Goal: Browse casually

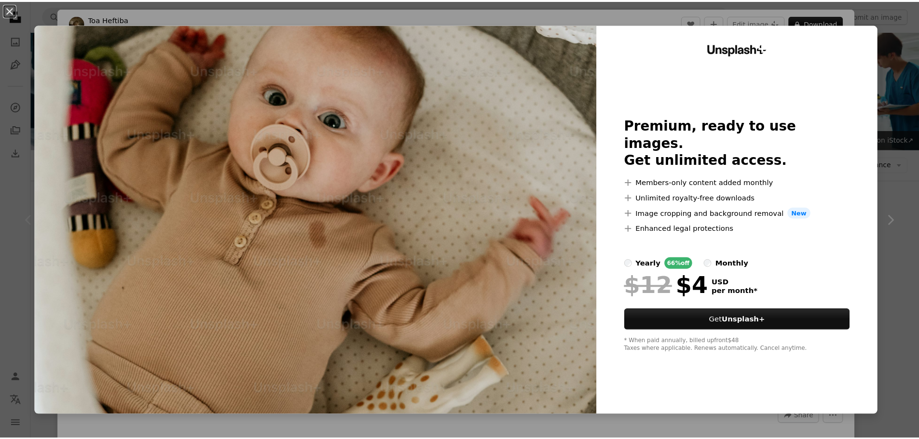
scroll to position [145, 0]
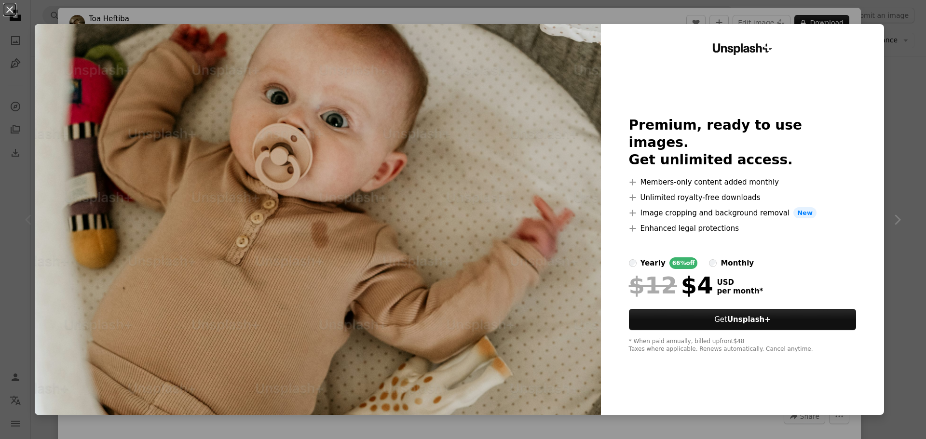
click at [887, 19] on div "An X shape Unsplash+ Premium, ready to use images. Get unlimited access. A plus…" at bounding box center [463, 219] width 926 height 439
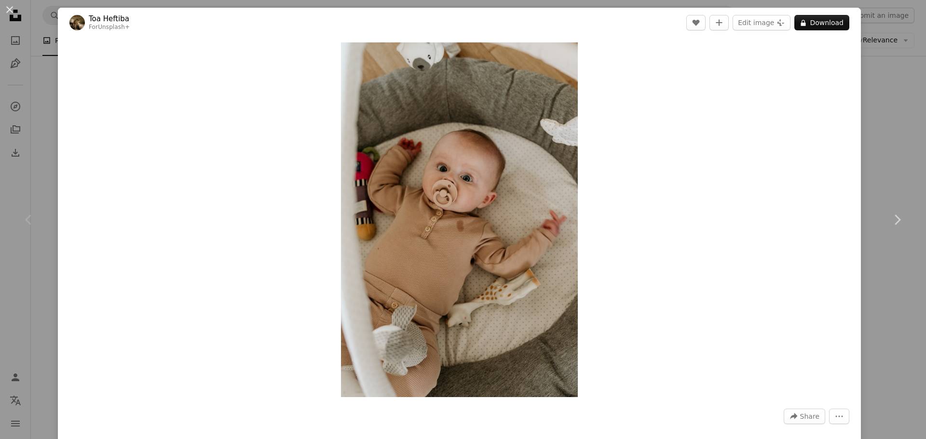
click at [883, 70] on div "An X shape Chevron left Chevron right Toa Heftiba For Unsplash+ A heart A plus …" at bounding box center [463, 219] width 926 height 439
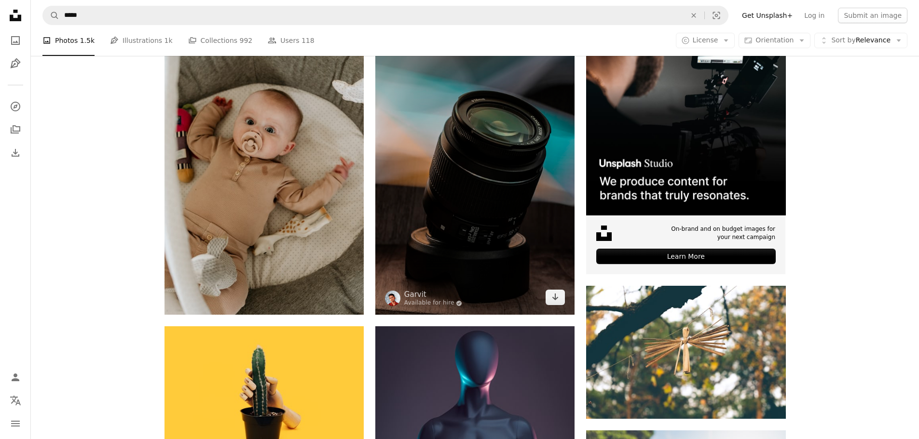
scroll to position [241, 0]
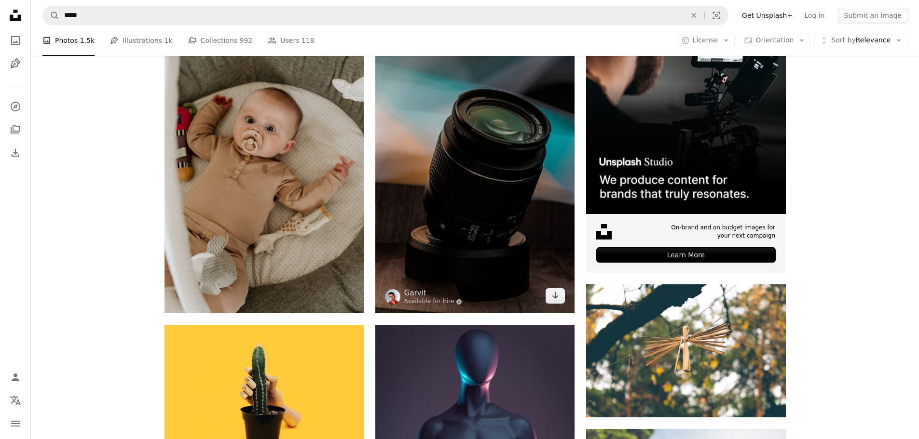
click at [476, 134] on img at bounding box center [474, 163] width 199 height 299
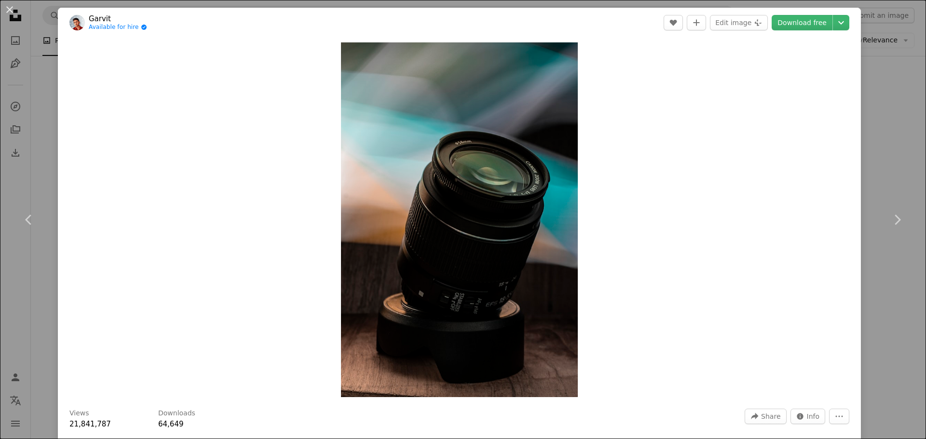
drag, startPoint x: 883, startPoint y: 164, endPoint x: 878, endPoint y: 165, distance: 5.2
click at [883, 164] on div "An X shape Chevron left Chevron right [PERSON_NAME] Available for hire A checkm…" at bounding box center [463, 219] width 926 height 439
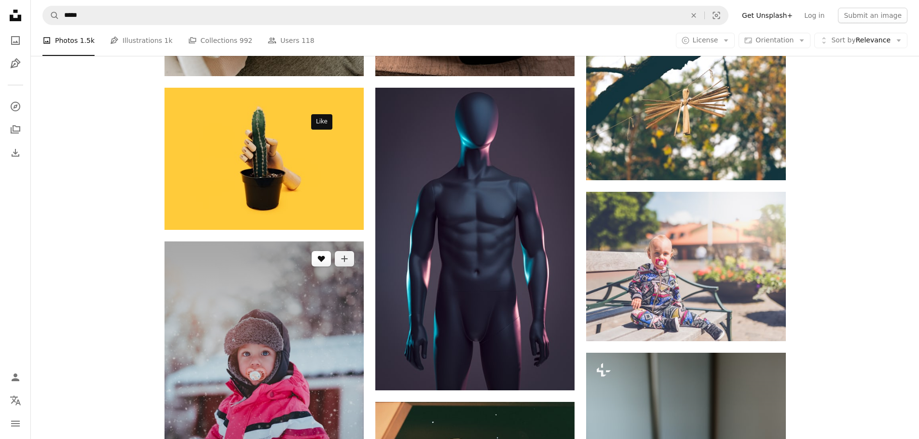
scroll to position [482, 0]
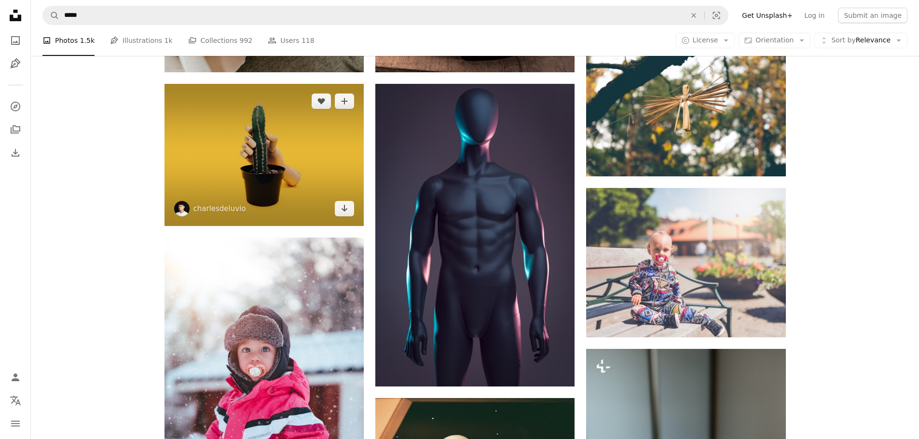
click at [276, 84] on img at bounding box center [263, 155] width 199 height 142
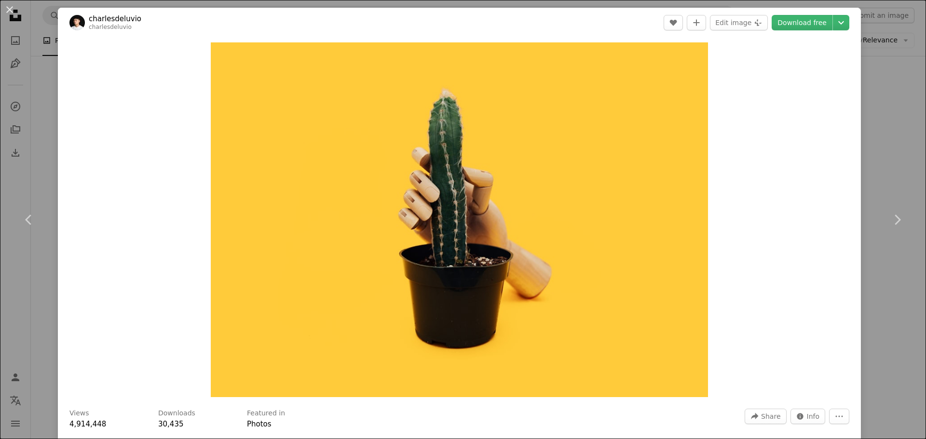
click at [877, 147] on div "An X shape Chevron left Chevron right charlesdeluvio charlesdeluvio A heart A p…" at bounding box center [463, 219] width 926 height 439
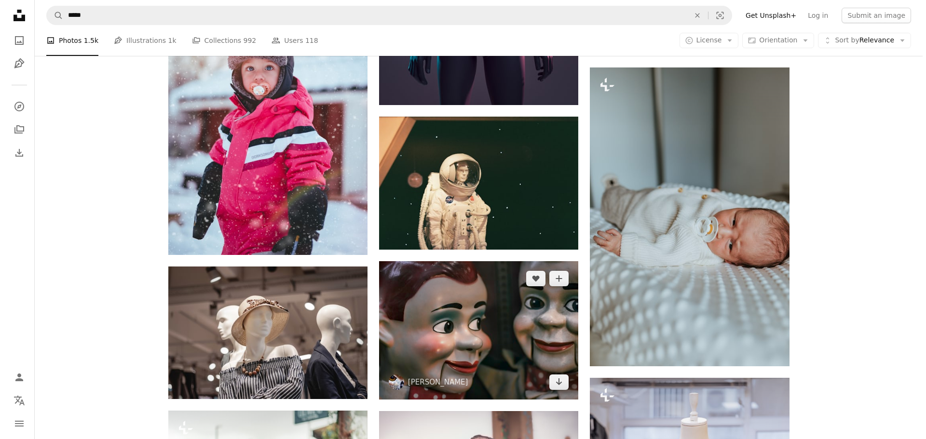
scroll to position [772, 0]
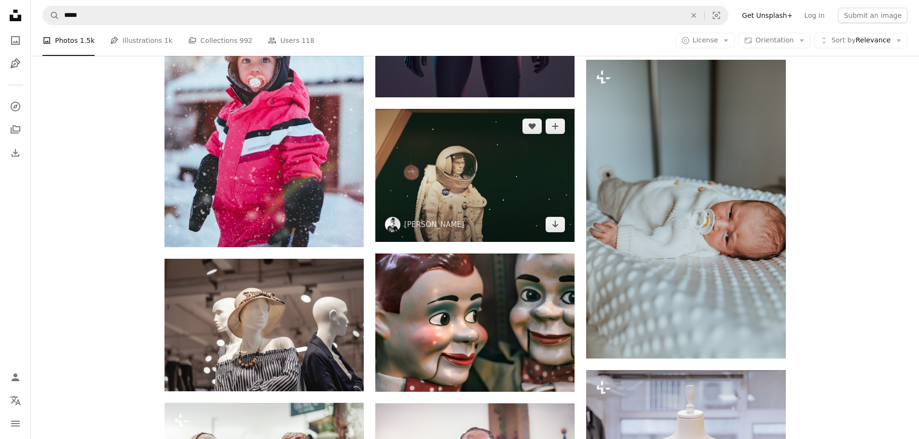
click at [490, 109] on img at bounding box center [474, 175] width 199 height 133
